Goal: Information Seeking & Learning: Understand process/instructions

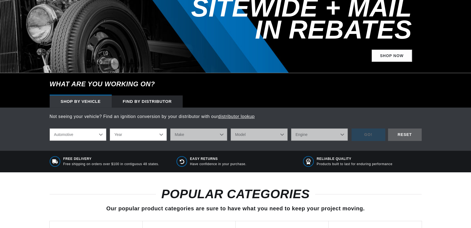
scroll to position [143, 0]
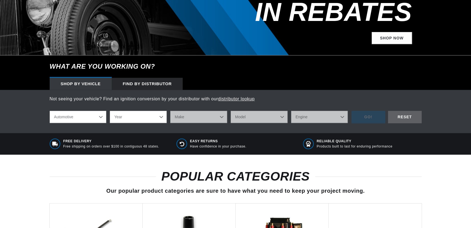
click at [50, 111] on select "Automotive Agricultural Industrial Marine Motorcycle" at bounding box center [78, 117] width 57 height 12
click option "Agricultural" at bounding box center [0, 0] width 0 height 0
select select "Agricultural"
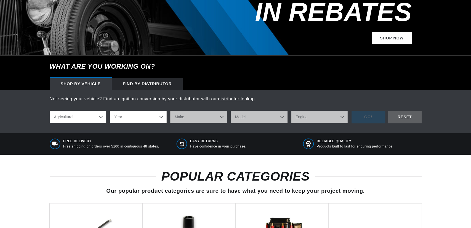
click at [110, 111] on select "Year 1970 1965 1964 1960 1959 1958 1957 1939 1938 1937" at bounding box center [138, 117] width 57 height 12
click at [160, 111] on select "Year 1970 1965 1964 1960 1959 1958 1957 1939 1938 1937" at bounding box center [138, 117] width 57 height 12
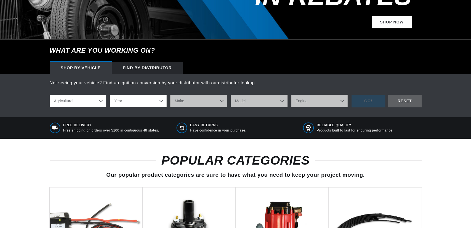
scroll to position [172, 0]
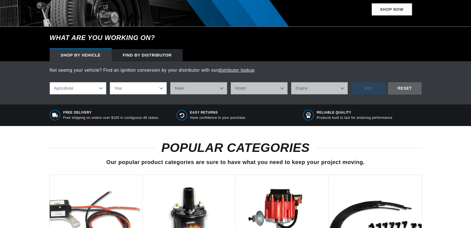
click at [110, 82] on select "Year 1970 1965 1964 1960 1959 1958 1957 1939 1938 1937" at bounding box center [138, 88] width 57 height 12
select select "1960"
click option "1960" at bounding box center [0, 0] width 0 height 0
click at [170, 82] on select "Make John Bean" at bounding box center [198, 88] width 57 height 12
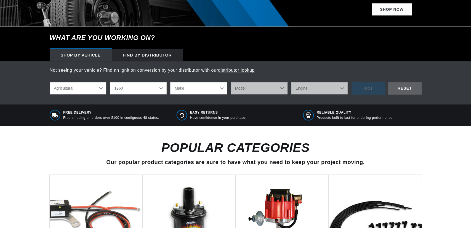
click at [221, 82] on select "Make John Bean" at bounding box center [198, 88] width 57 height 12
click at [170, 82] on select "Make John Bean" at bounding box center [198, 88] width 57 height 12
click at [221, 82] on select "Make John Bean" at bounding box center [198, 88] width 57 height 12
click at [110, 82] on select "1970 1965 1964 1960 1959 1958 1957 1939 1938 1937" at bounding box center [138, 88] width 57 height 12
click option "1965" at bounding box center [0, 0] width 0 height 0
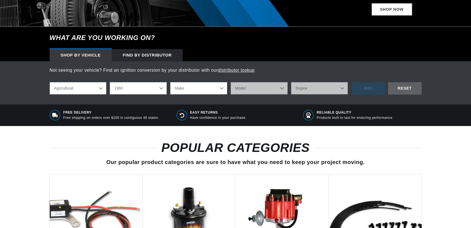
select select "1965"
click at [170, 82] on select "Make Ford" at bounding box center [198, 88] width 57 height 12
select select "Ford"
click option "Ford" at bounding box center [0, 0] width 0 height 0
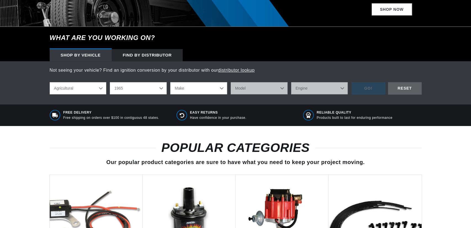
select select "Ford"
click at [231, 82] on select "Model 5000 5000 Super 5100 5200 6000 6600" at bounding box center [259, 88] width 57 height 12
click at [151, 84] on div "Not seeing your vehicle? Find an ignition conversion by your distributor with o…" at bounding box center [235, 82] width 471 height 43
click at [110, 82] on select "1970 1965 1964 1960 1959 1958 1957 1939 1938 1937" at bounding box center [138, 88] width 57 height 12
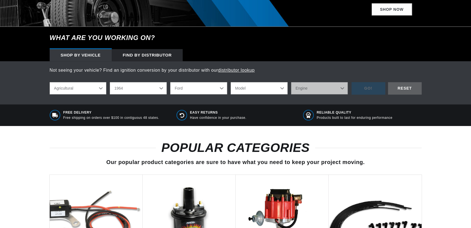
click option "1964" at bounding box center [0, 0] width 0 height 0
select select "1964"
select select "Make"
click at [170, 82] on select "Make Oliver" at bounding box center [198, 88] width 57 height 12
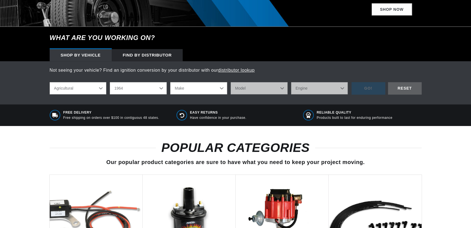
click at [160, 82] on select "1970 1965 1964 1960 1959 1958 1957 1939 1938 1937" at bounding box center [138, 88] width 57 height 12
click at [110, 82] on select "1970 1965 1964 1960 1959 1958 1957 1939 1938 1937" at bounding box center [138, 88] width 57 height 12
click option "1970" at bounding box center [0, 0] width 0 height 0
click at [170, 82] on select "Make International Harvester" at bounding box center [198, 88] width 57 height 12
click at [221, 82] on select "Make International Harvester" at bounding box center [198, 88] width 57 height 12
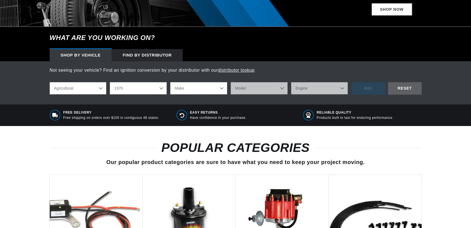
scroll to position [0, 0]
click at [110, 82] on select "1970 1965 1964 1960 1959 1958 1957 1939 1938 1937" at bounding box center [138, 88] width 57 height 12
click option "1965" at bounding box center [0, 0] width 0 height 0
select select "1965"
click at [170, 82] on select "Make Ford" at bounding box center [198, 88] width 57 height 12
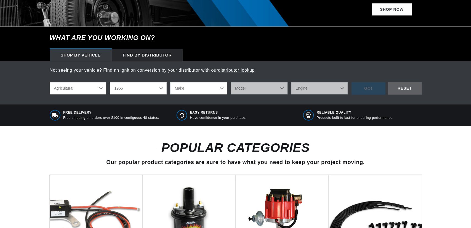
select select "Ford"
click option "Ford" at bounding box center [0, 0] width 0 height 0
select select "Ford"
click at [231, 82] on select "Model 5000 5000 Super 5100 5200 6000 6600" at bounding box center [259, 88] width 57 height 12
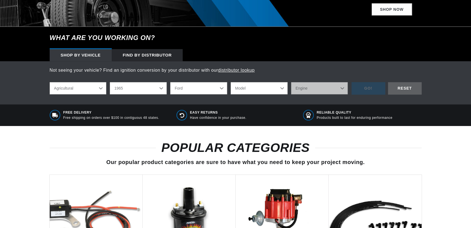
select select "5000"
click option "5000" at bounding box center [0, 0] width 0 height 0
select select "5000"
click at [291, 82] on select "Engine 4" at bounding box center [319, 88] width 57 height 12
select select "4"
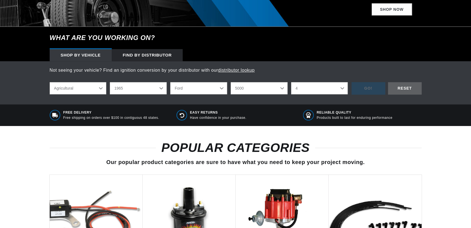
click option "4" at bounding box center [0, 0] width 0 height 0
select select "4"
click at [360, 82] on div "GO!" at bounding box center [368, 88] width 34 height 12
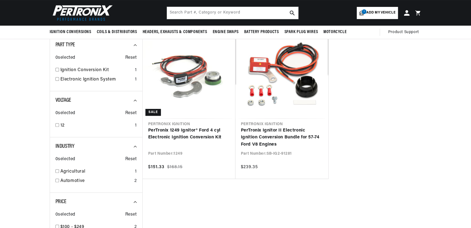
scroll to position [57, 0]
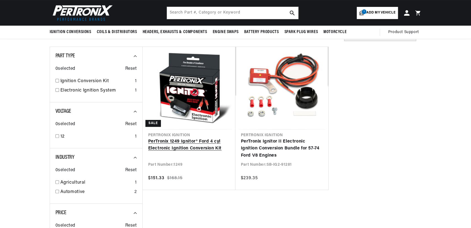
click at [160, 141] on link "PerTronix 1249 Ignitor® Ford 4 cyl Electronic Ignition Conversion Kit" at bounding box center [189, 145] width 82 height 14
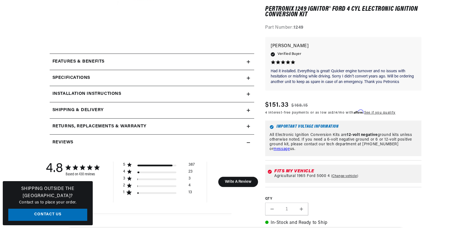
scroll to position [229, 0]
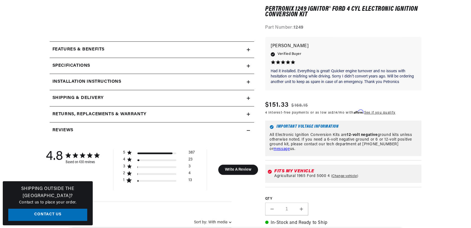
click at [85, 80] on h2 "Installation instructions" at bounding box center [86, 81] width 69 height 7
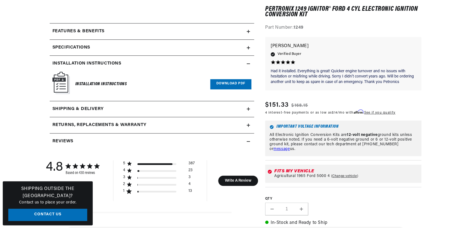
scroll to position [258, 0]
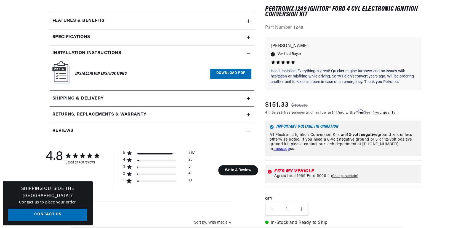
click at [215, 74] on link "Download PDF" at bounding box center [230, 74] width 41 height 10
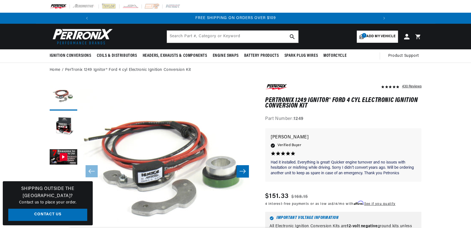
scroll to position [0, 590]
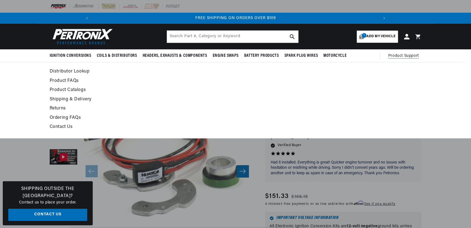
click at [65, 79] on link "Product FAQs" at bounding box center [185, 81] width 271 height 8
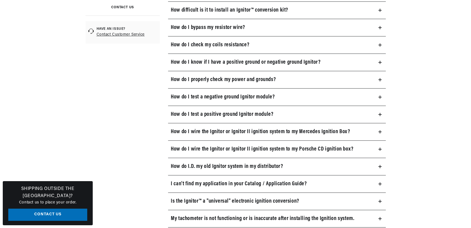
scroll to position [258, 0]
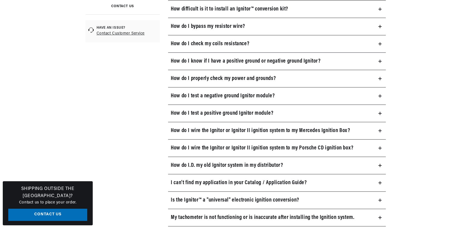
click at [107, 33] on link "Contact Customer Service" at bounding box center [127, 33] width 61 height 7
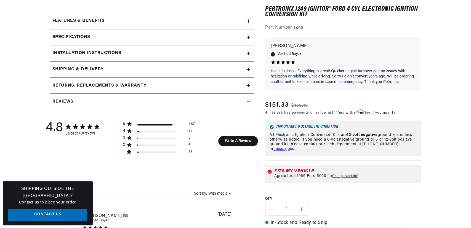
scroll to position [17, 0]
click at [112, 53] on h2 "Installation instructions" at bounding box center [86, 53] width 69 height 7
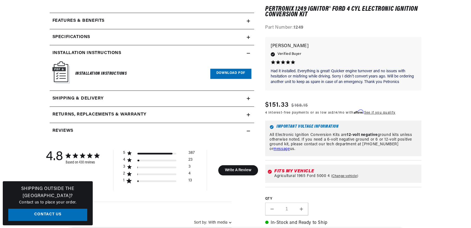
click at [219, 73] on link "Download PDF" at bounding box center [230, 74] width 41 height 10
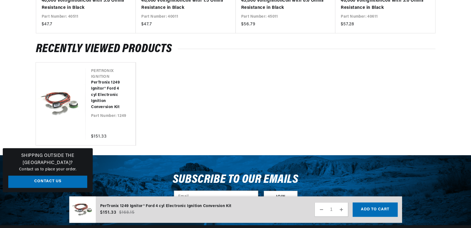
scroll to position [1233, 0]
